Goal: Transaction & Acquisition: Obtain resource

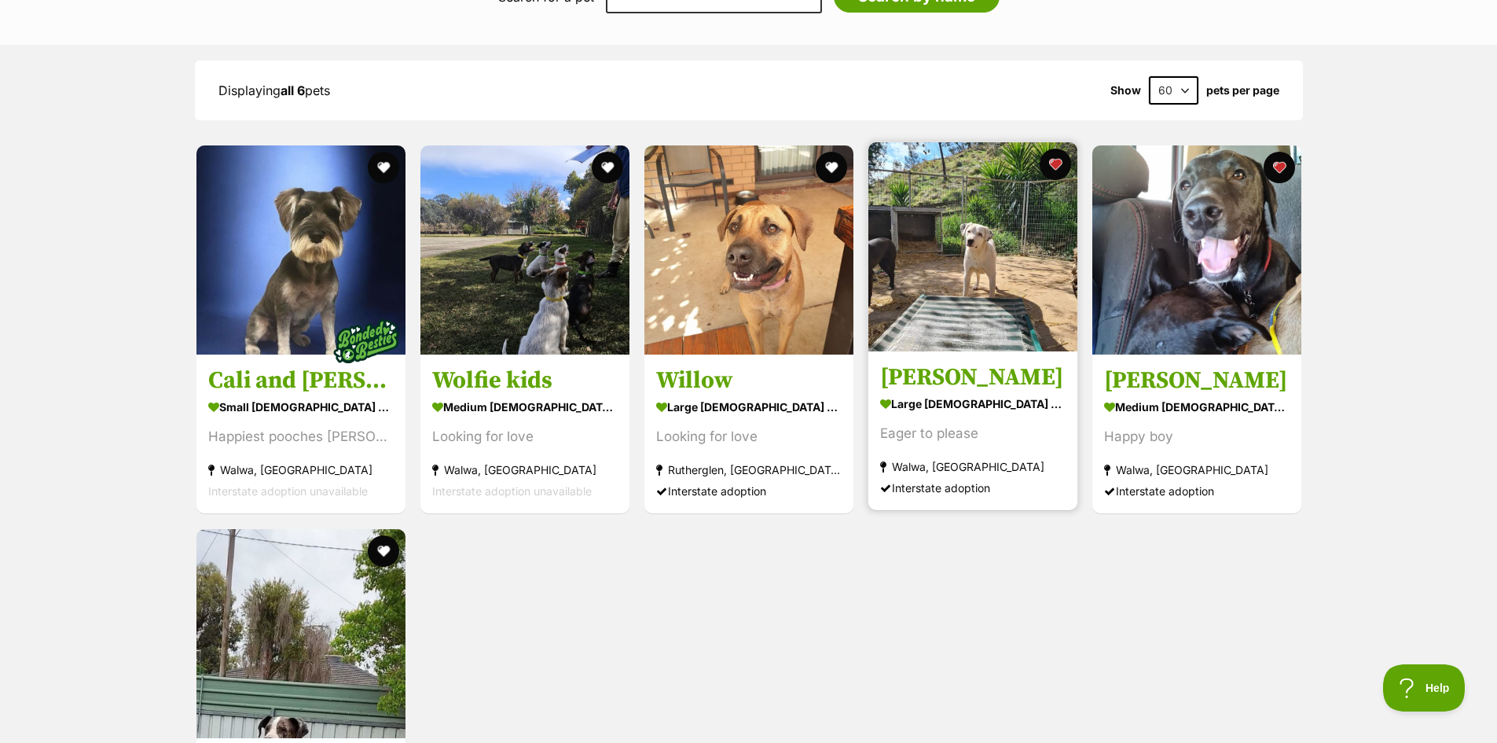
click at [1003, 262] on img at bounding box center [972, 246] width 209 height 209
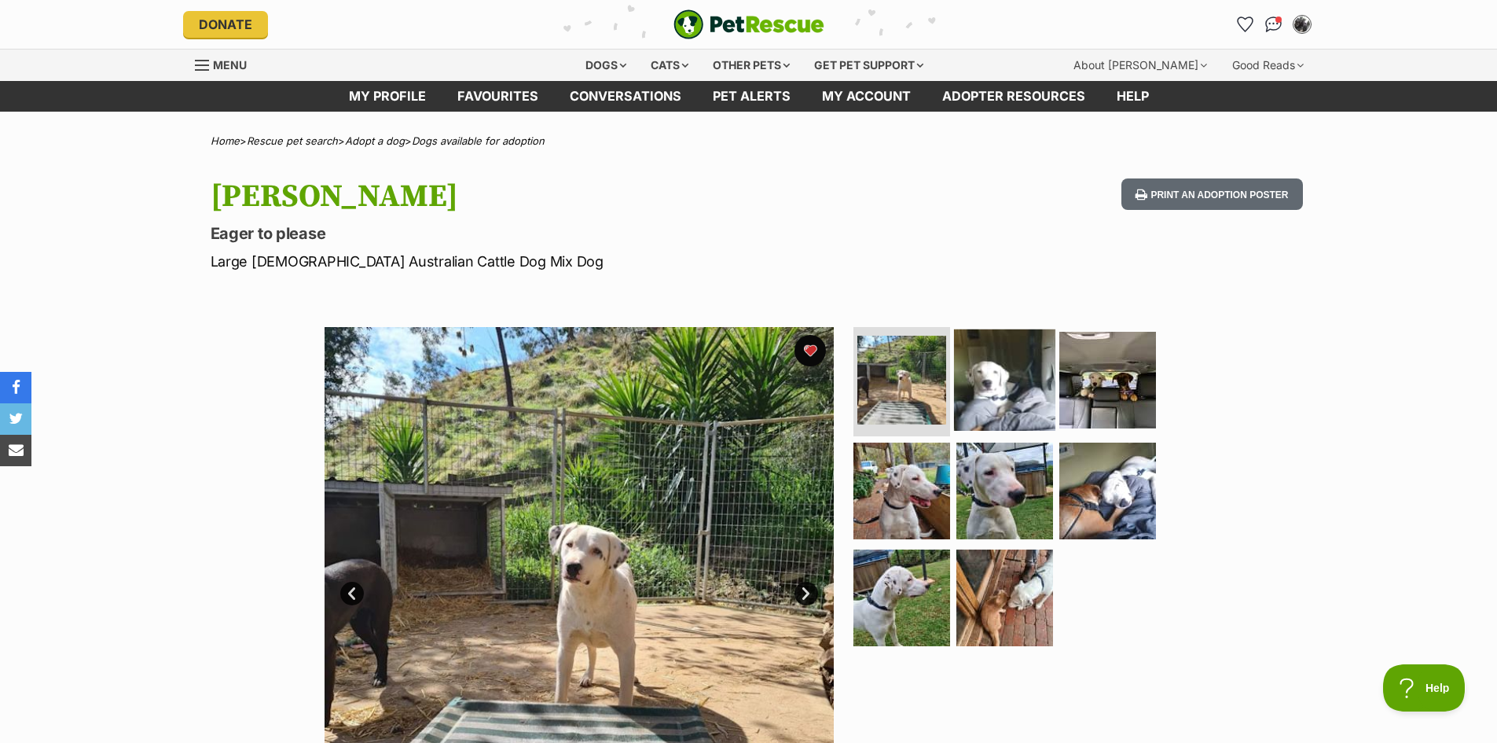
click at [1011, 387] on img at bounding box center [1004, 378] width 101 height 101
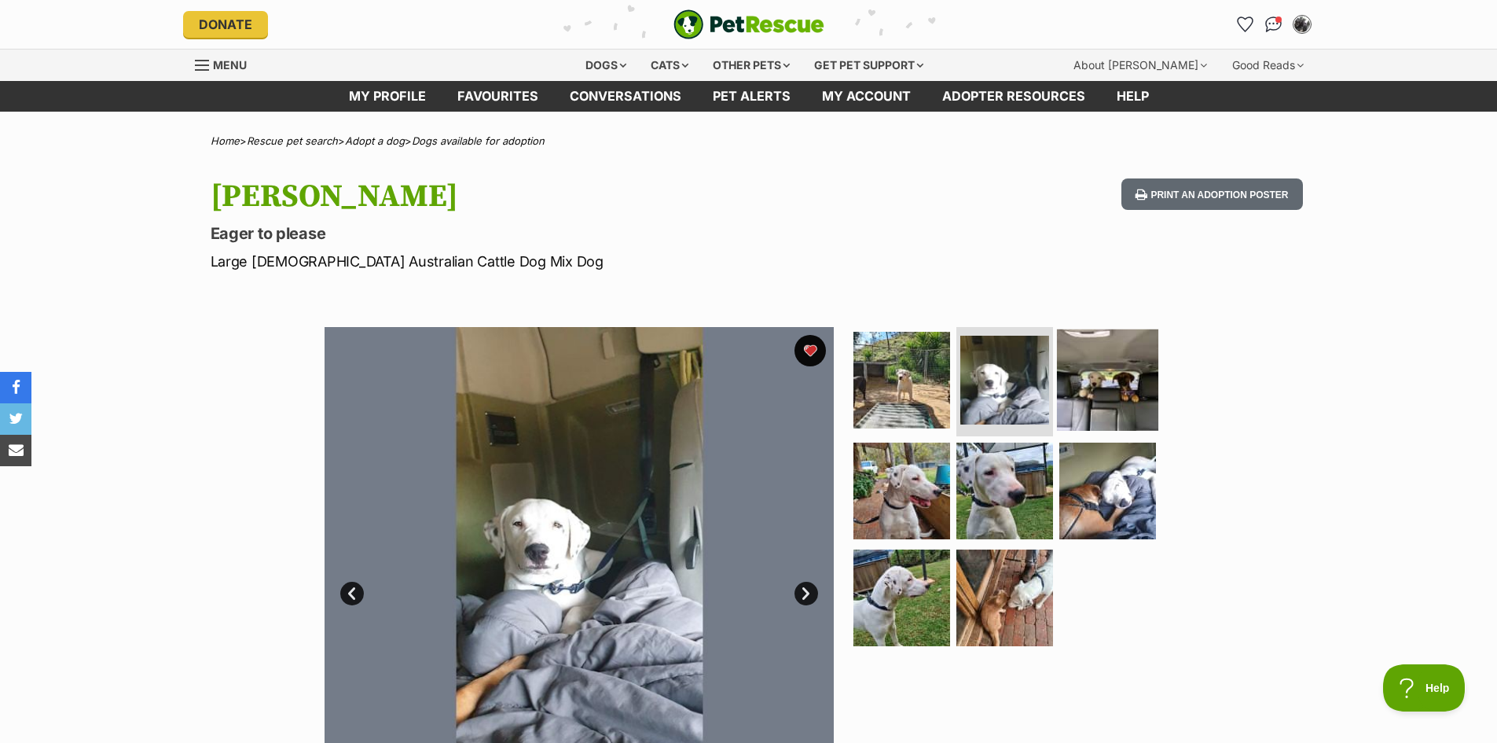
click at [1102, 398] on img at bounding box center [1107, 378] width 101 height 101
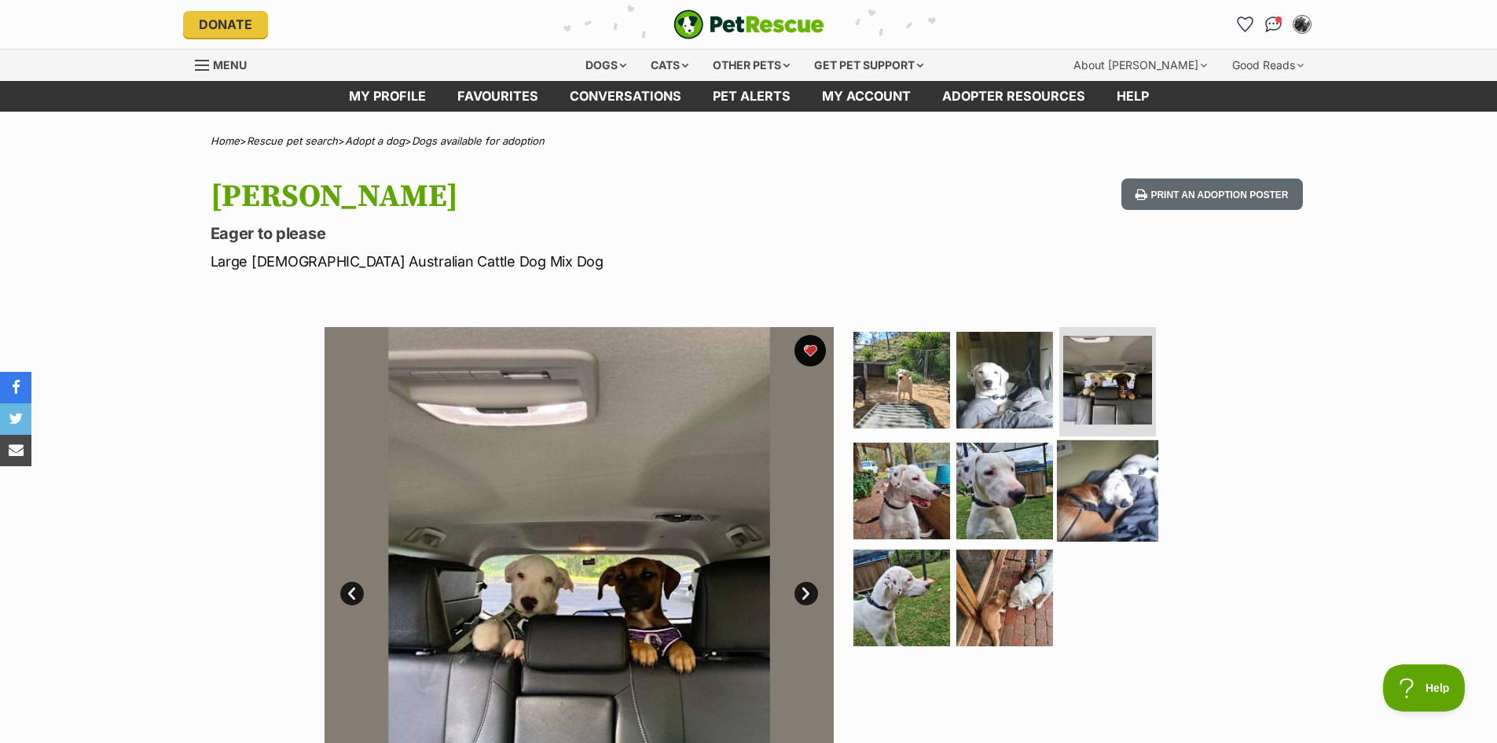
click at [1127, 492] on img at bounding box center [1107, 490] width 101 height 101
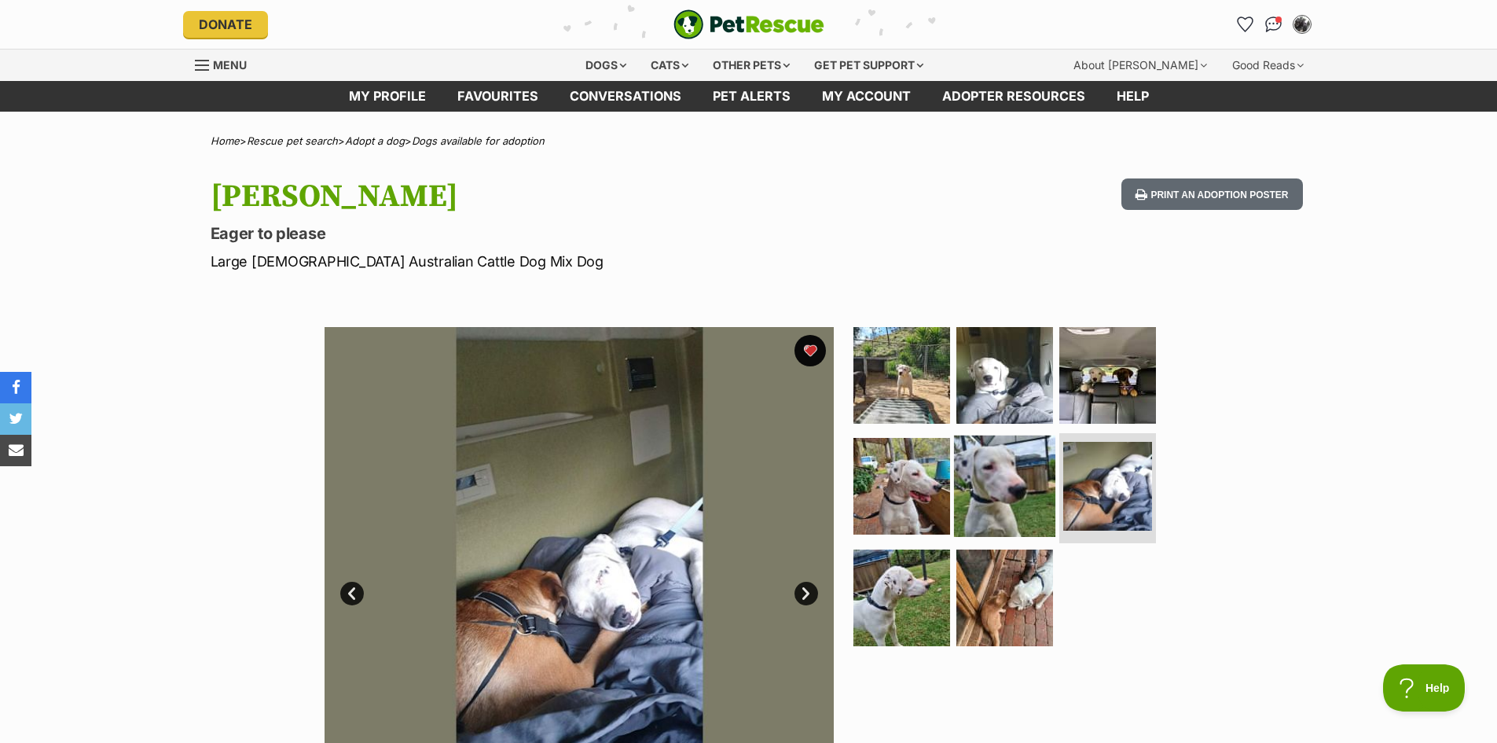
click at [1007, 492] on img at bounding box center [1004, 485] width 101 height 101
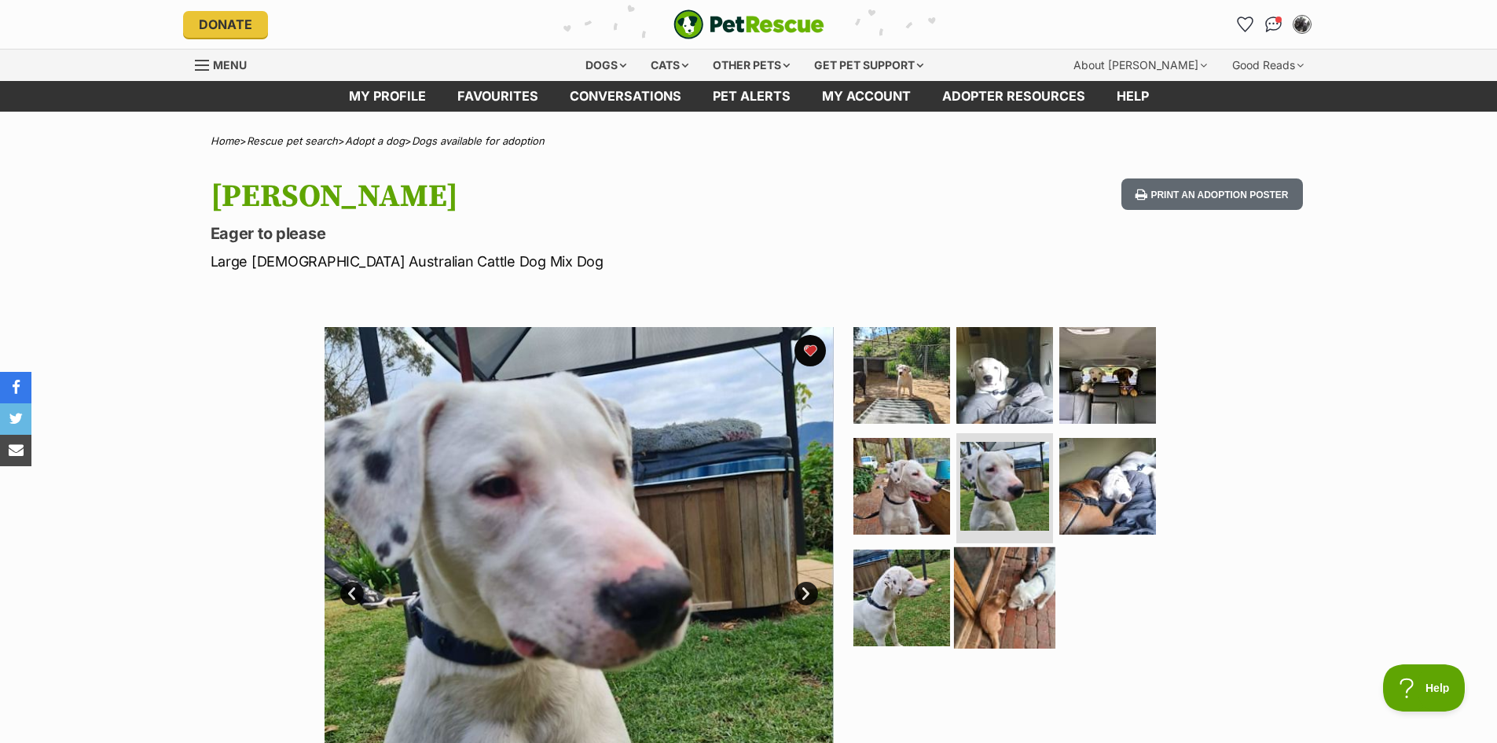
click at [1010, 596] on img at bounding box center [1004, 597] width 101 height 101
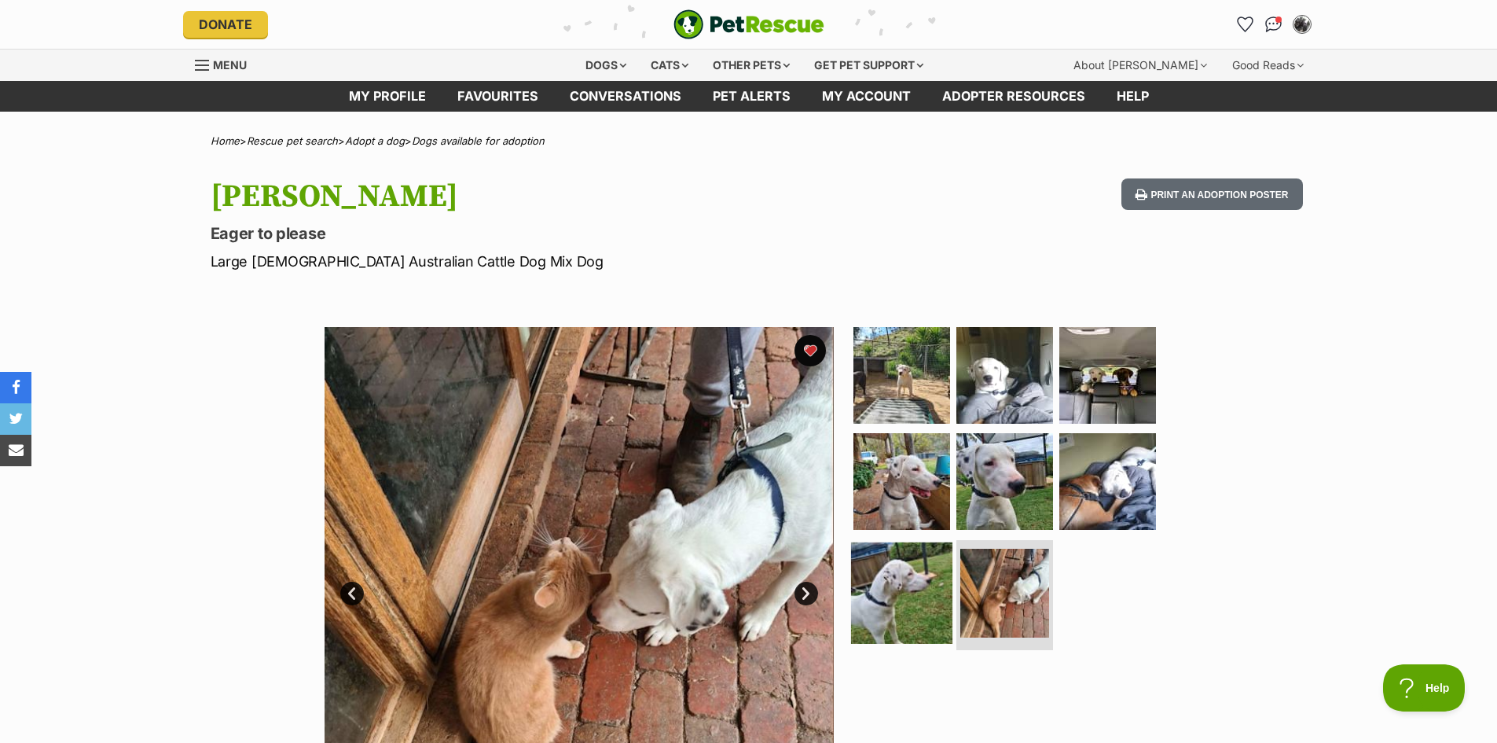
click at [898, 574] on img at bounding box center [901, 592] width 101 height 101
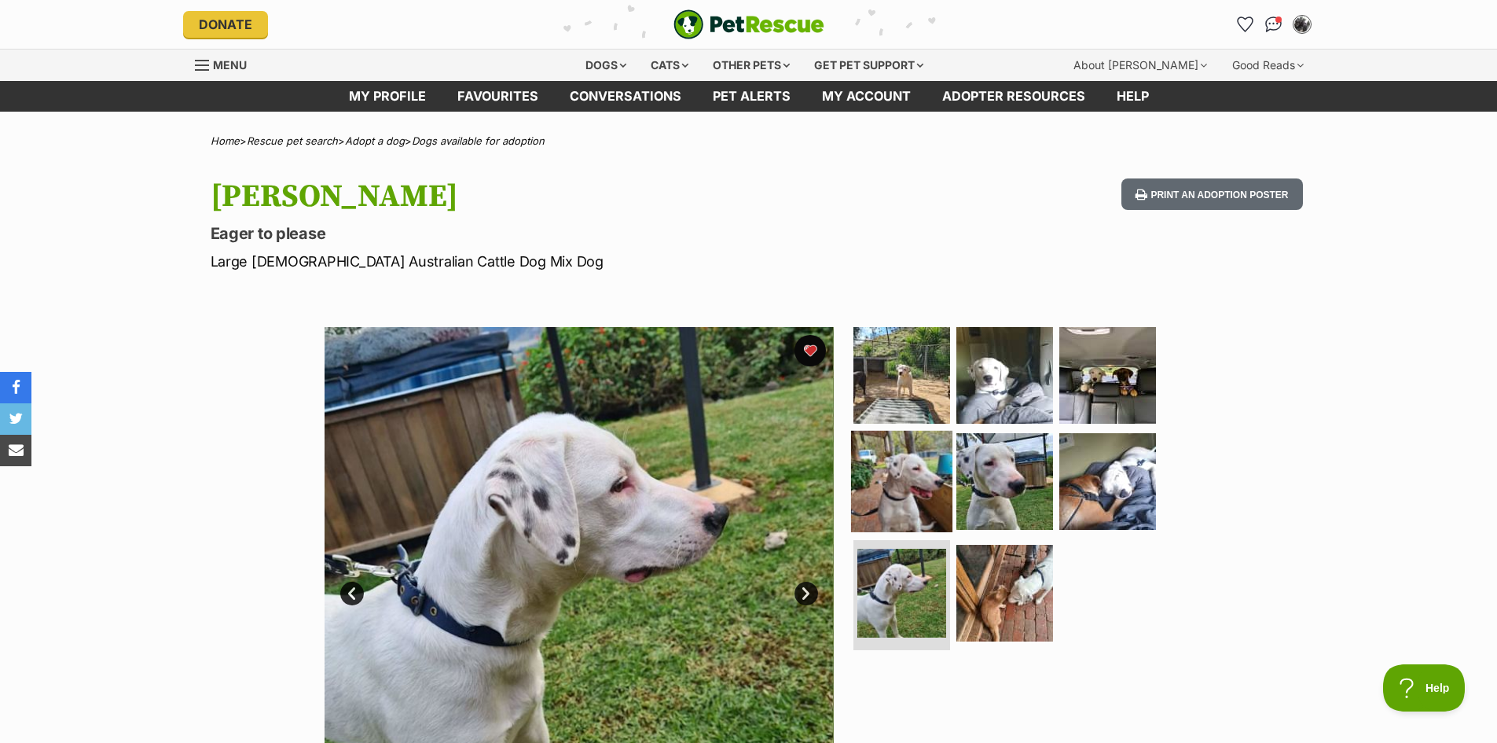
click at [904, 494] on img at bounding box center [901, 481] width 101 height 101
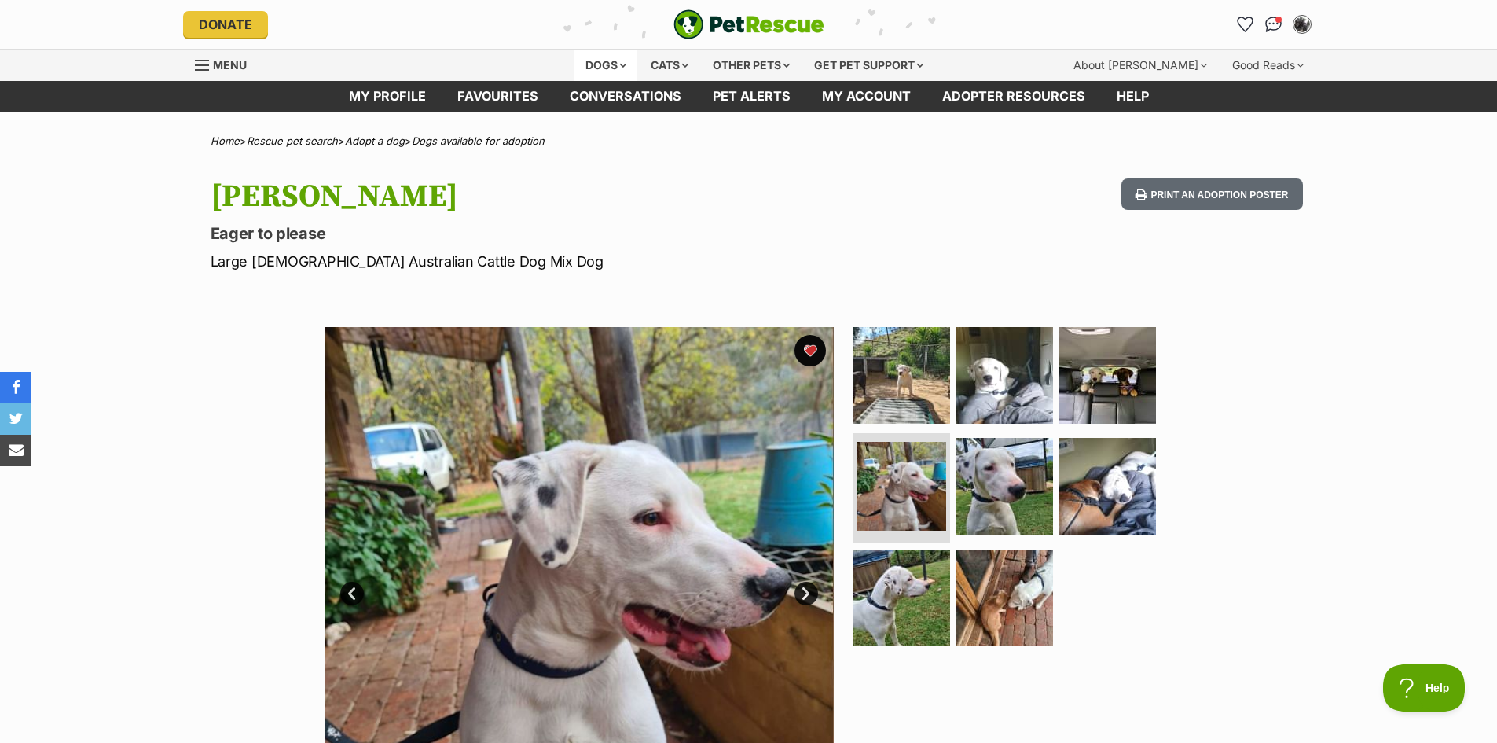
click at [592, 63] on div "Dogs" at bounding box center [605, 65] width 63 height 31
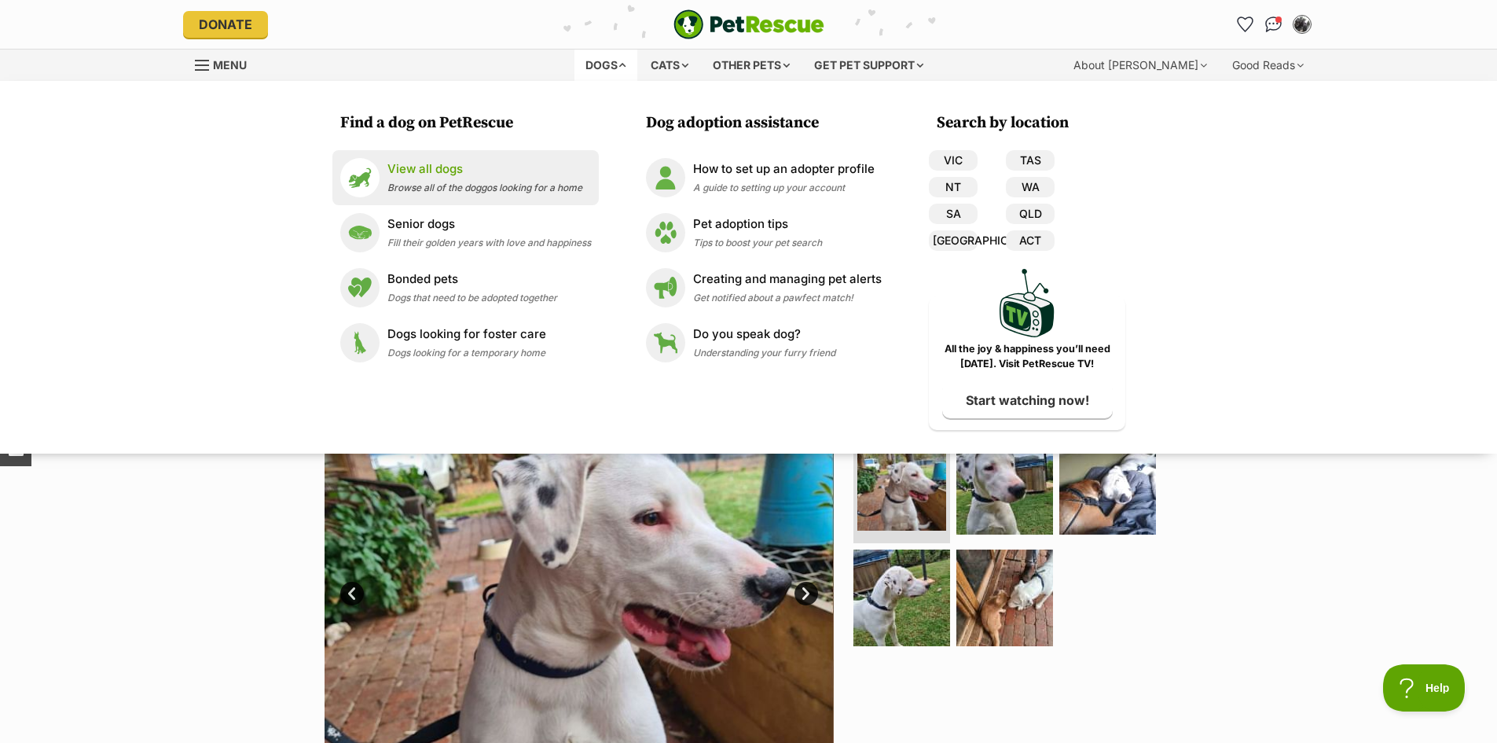
click at [416, 167] on p "View all dogs" at bounding box center [484, 169] width 195 height 18
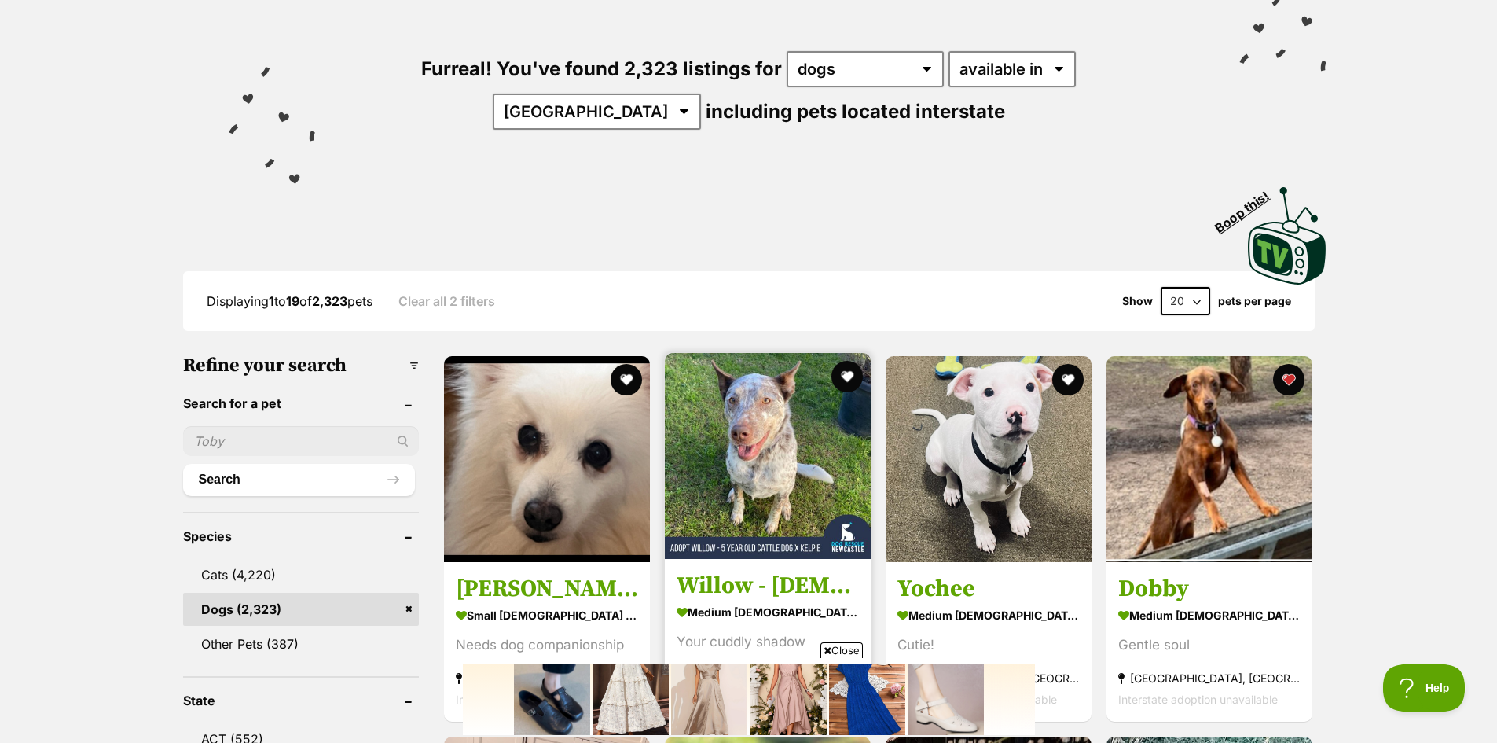
scroll to position [236, 0]
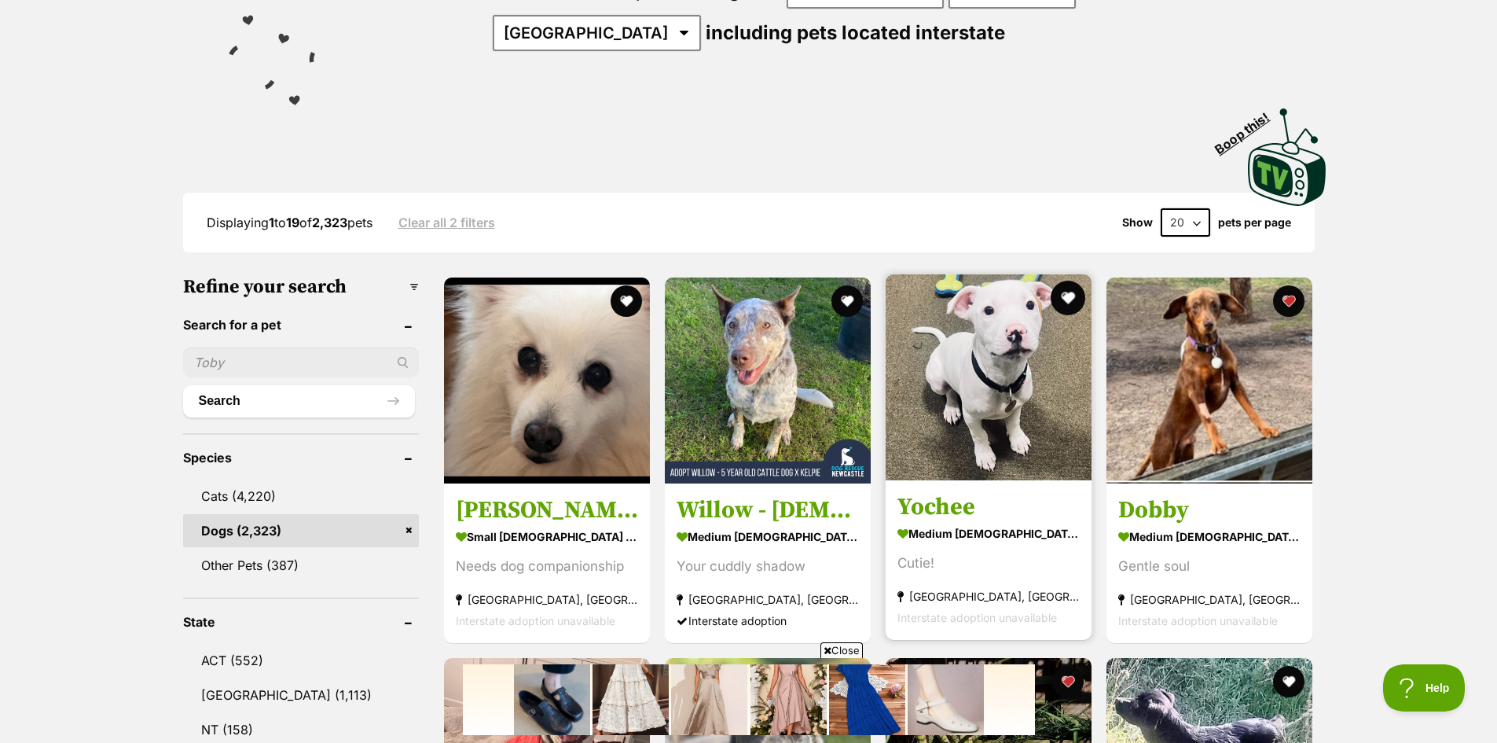
click at [1067, 291] on button "favourite" at bounding box center [1068, 298] width 35 height 35
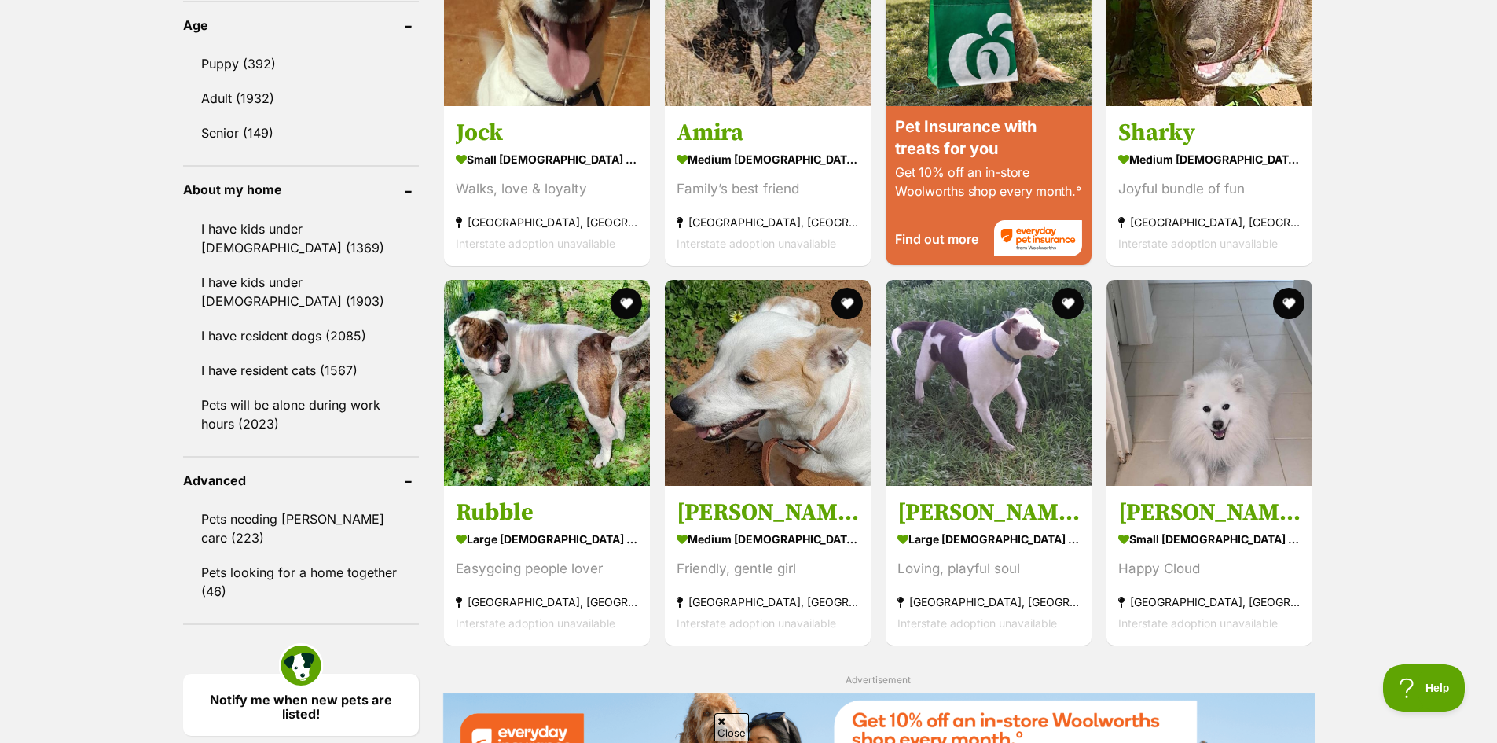
scroll to position [0, 0]
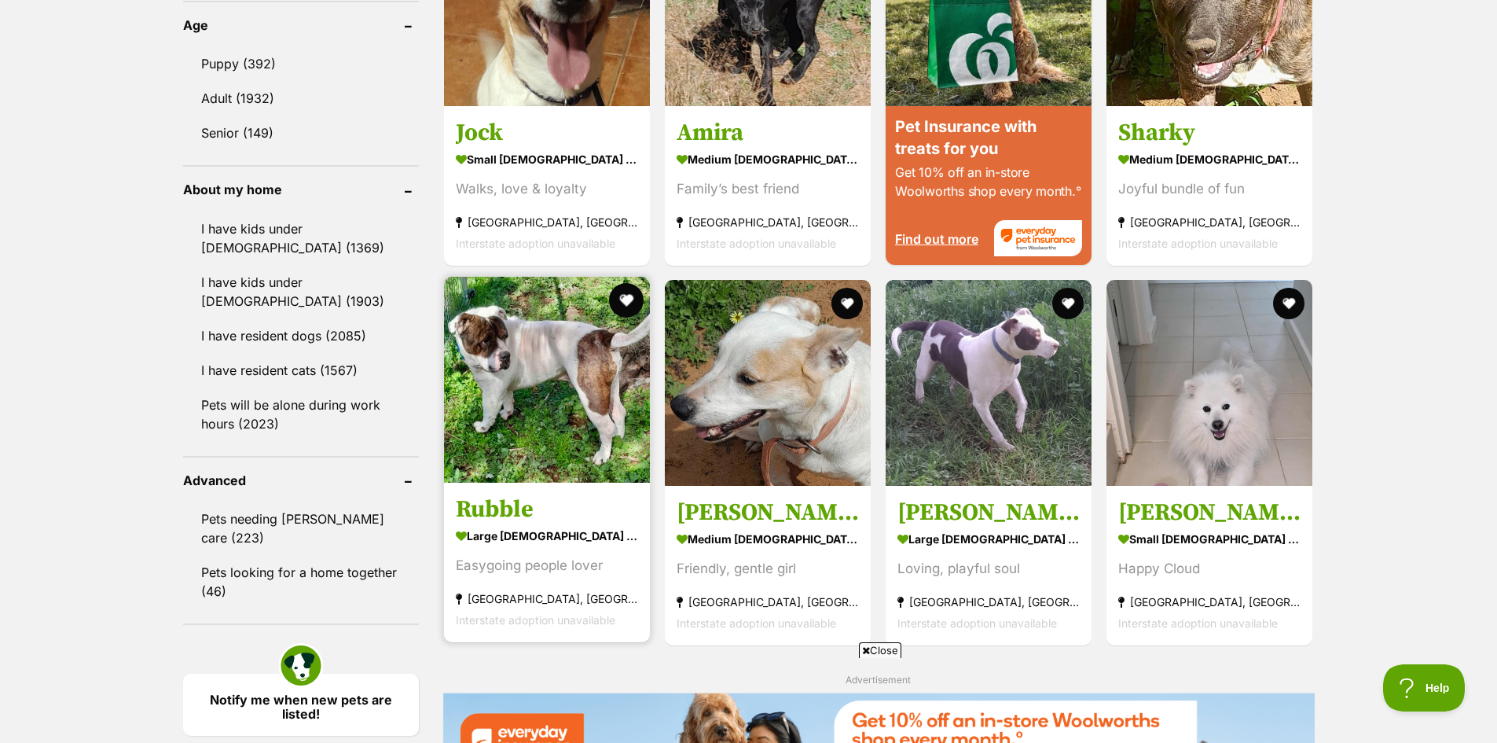
click at [624, 300] on button "favourite" at bounding box center [626, 300] width 35 height 35
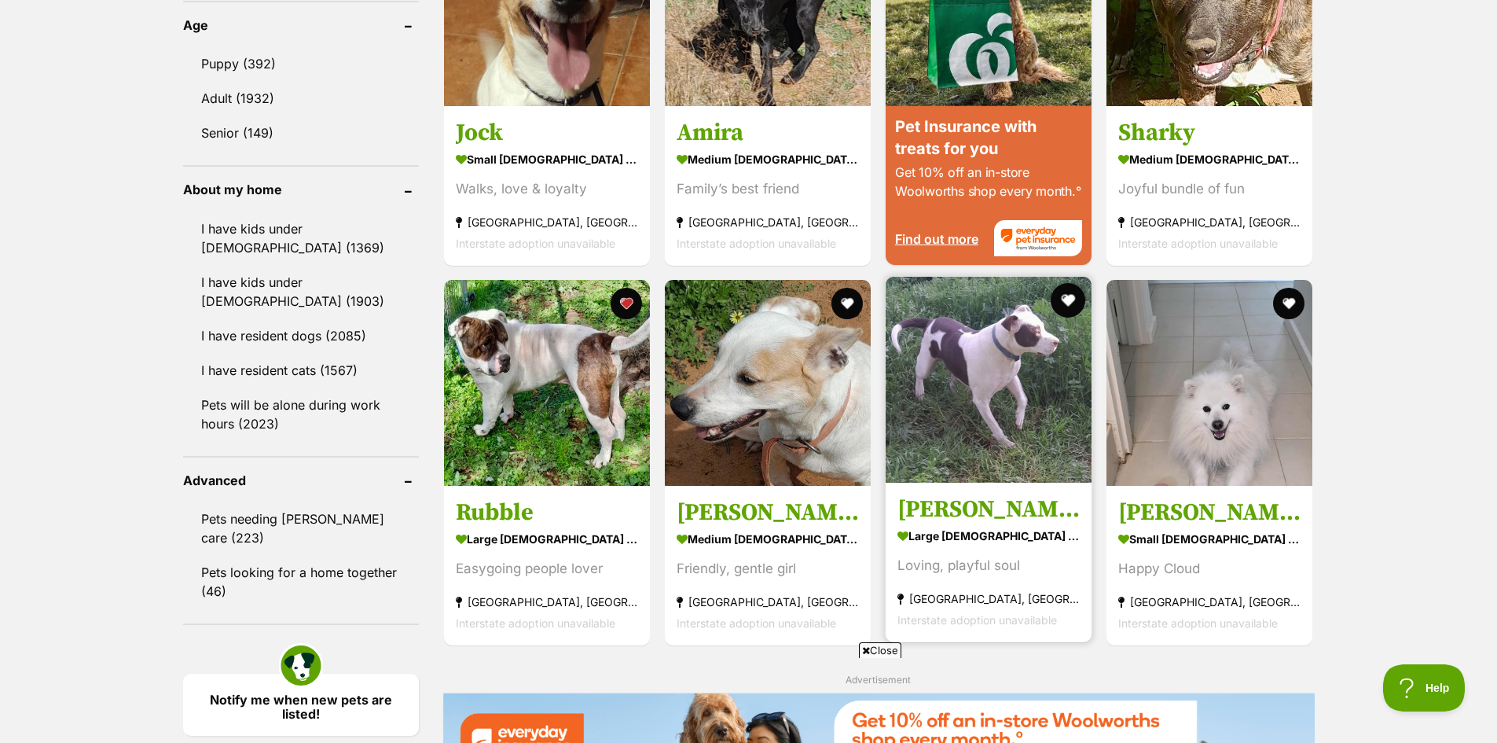
click at [1076, 295] on button "favourite" at bounding box center [1068, 300] width 35 height 35
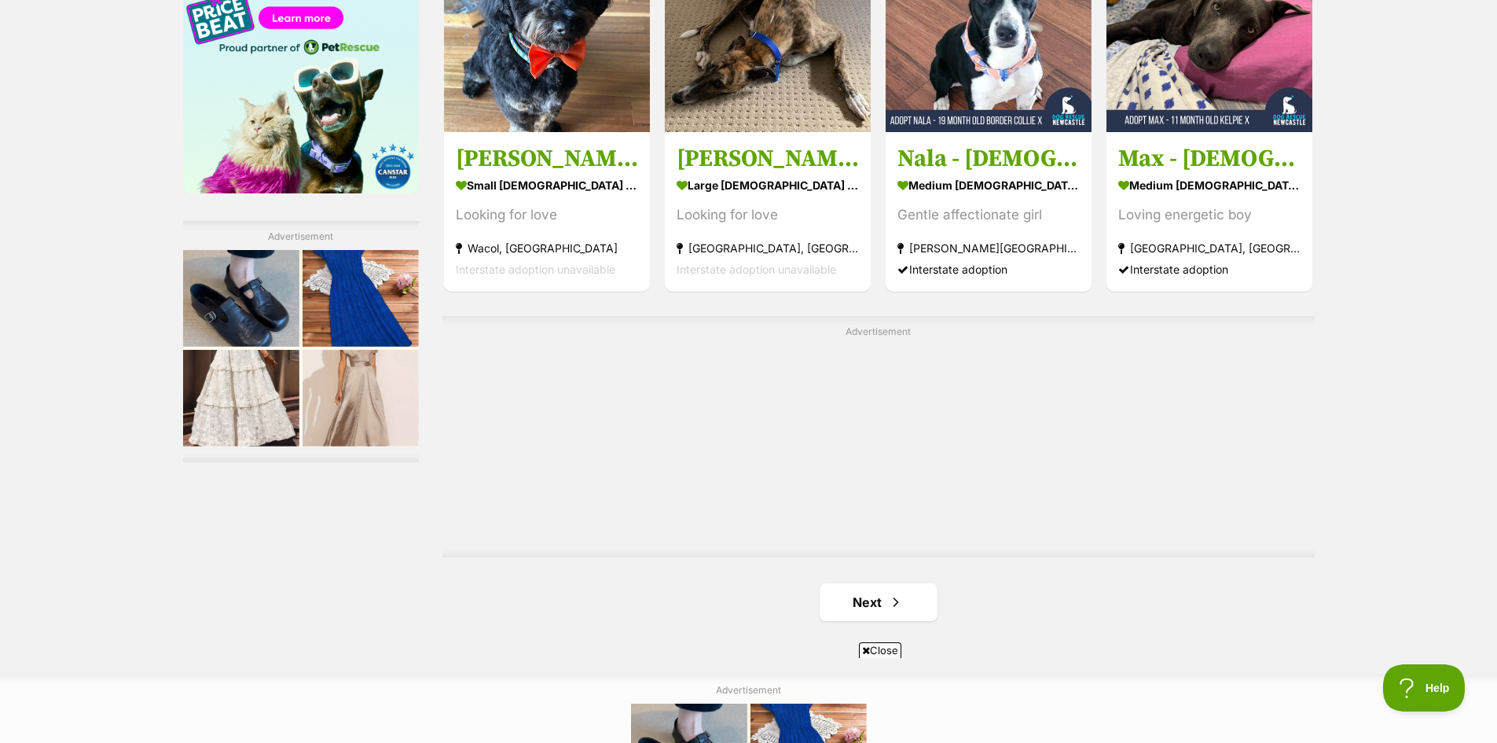
scroll to position [2593, 0]
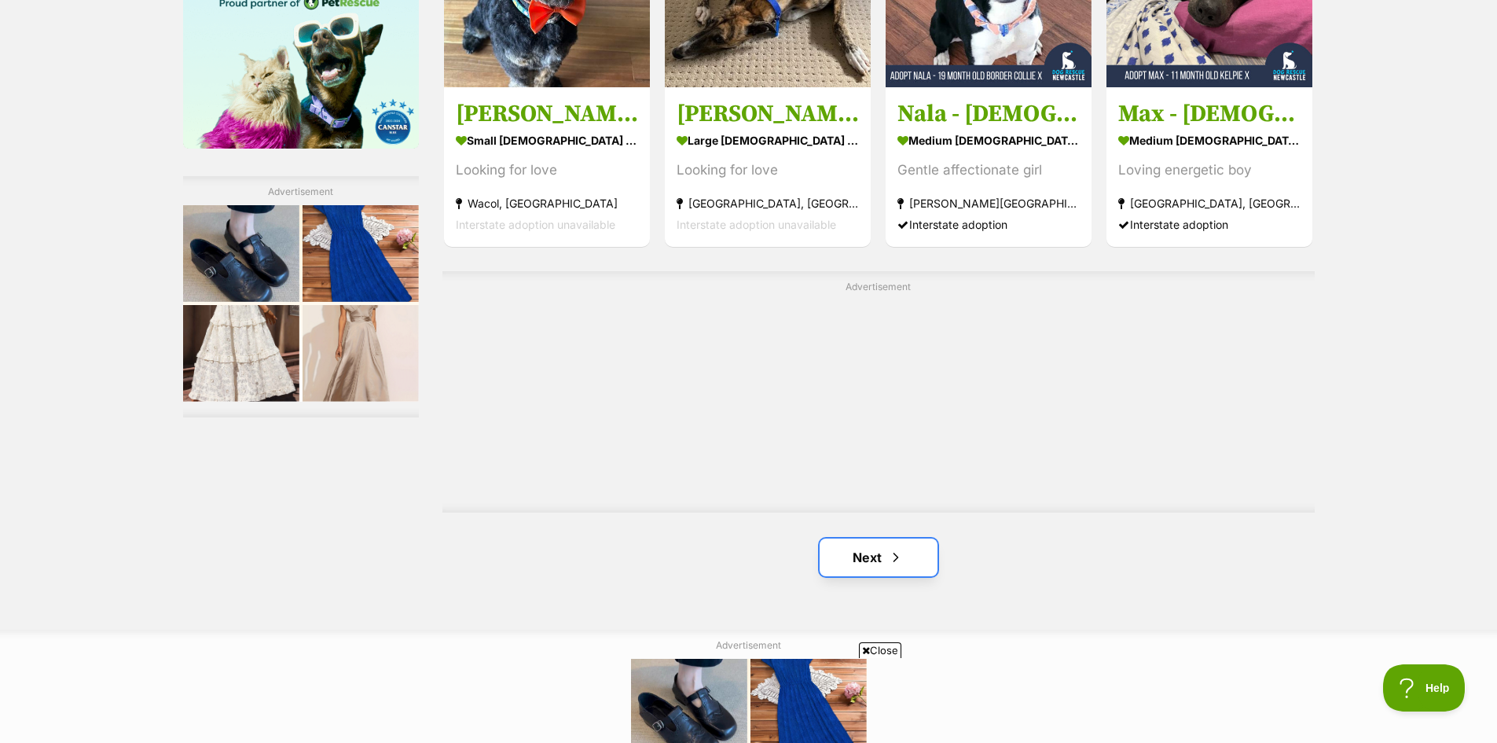
click at [864, 553] on link "Next" at bounding box center [879, 557] width 118 height 38
